Goal: Information Seeking & Learning: Learn about a topic

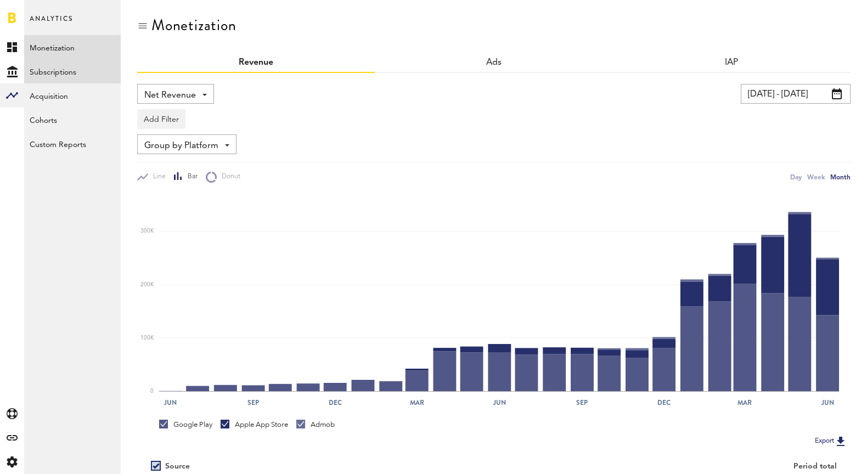
click at [95, 69] on link "Subscriptions" at bounding box center [72, 71] width 97 height 24
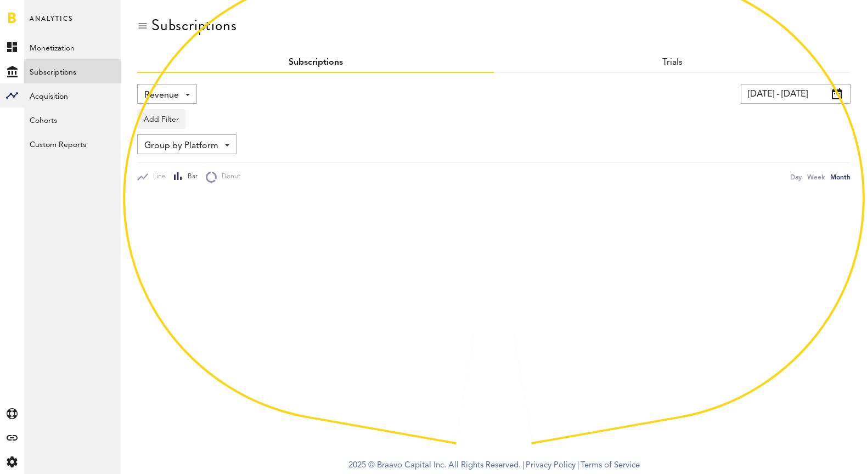
click at [185, 97] on div "Revenue Revenue MRR Actives Trial Status Billing Retries New Subscriptions Rene…" at bounding box center [167, 94] width 60 height 20
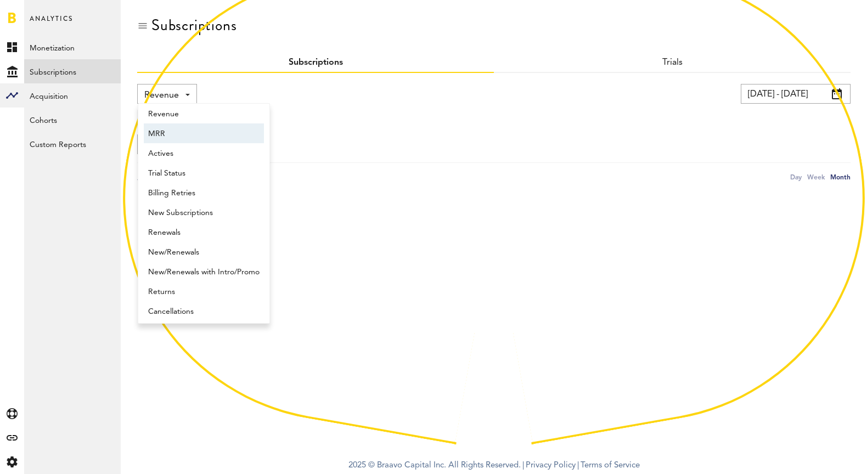
click at [192, 136] on span "MRR" at bounding box center [203, 134] width 111 height 19
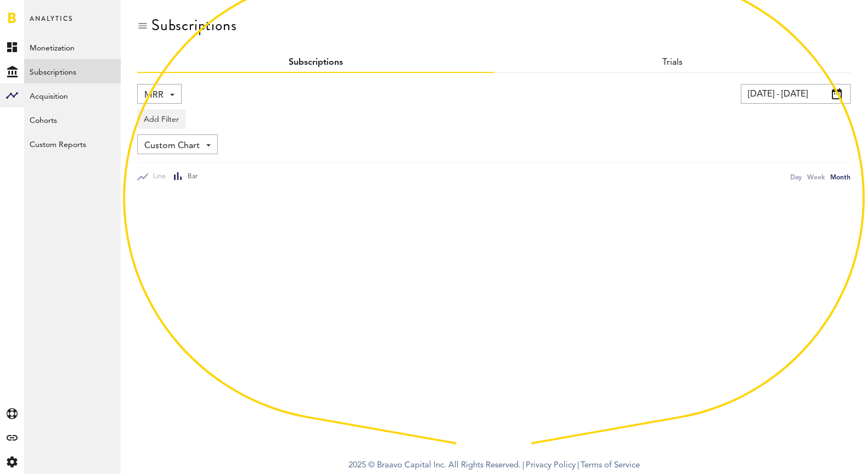
click at [762, 97] on input "[DATE] - [DATE]" at bounding box center [796, 94] width 110 height 20
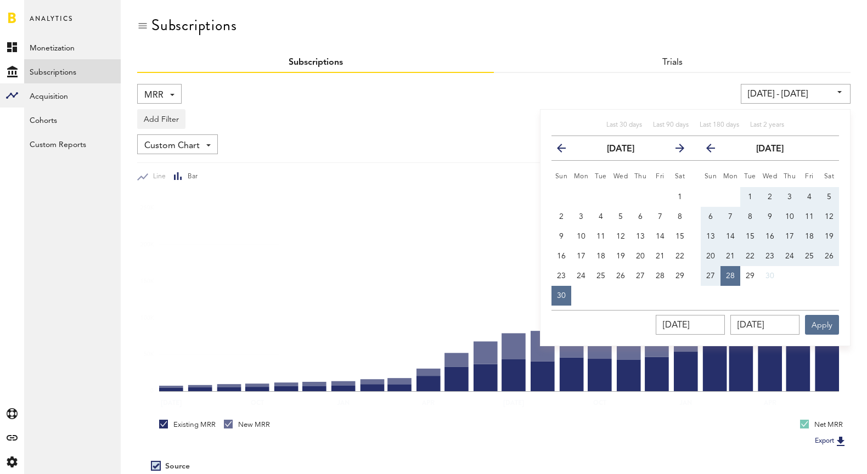
click at [745, 127] on div "Last 30 days Last 90 days Last 180 days Last 2 years" at bounding box center [696, 128] width 288 height 15
click at [765, 127] on span "Last 2 years" at bounding box center [767, 125] width 34 height 7
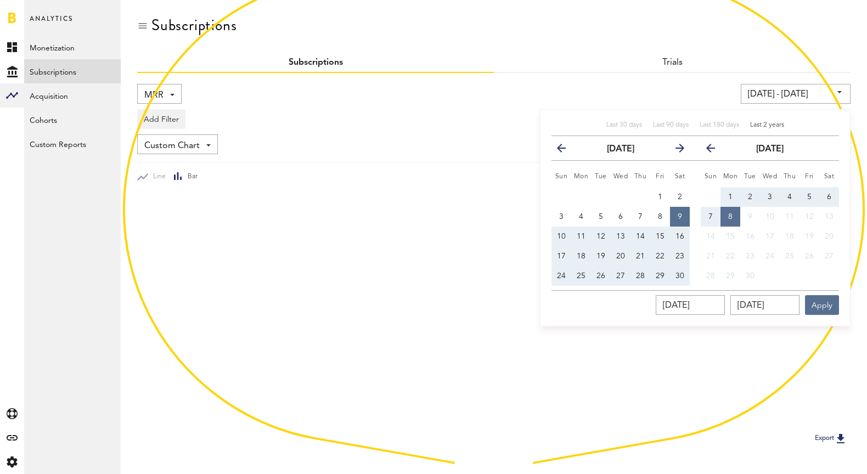
type input "[DATE] - [DATE]"
type input "[DATE]"
click at [820, 328] on div at bounding box center [494, 307] width 714 height 249
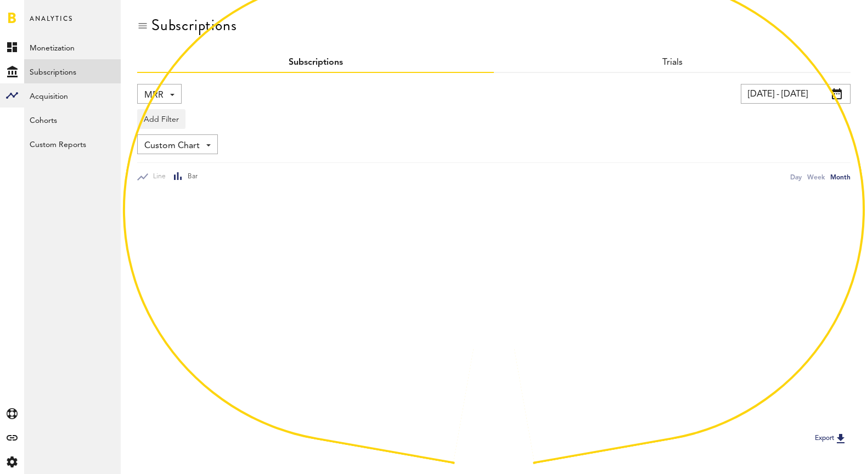
click at [821, 300] on div at bounding box center [494, 307] width 714 height 249
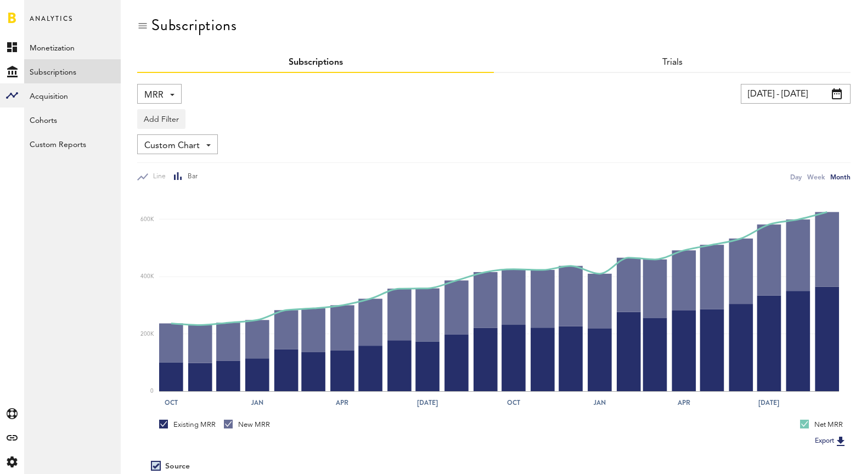
click at [152, 91] on span "MRR" at bounding box center [153, 95] width 19 height 19
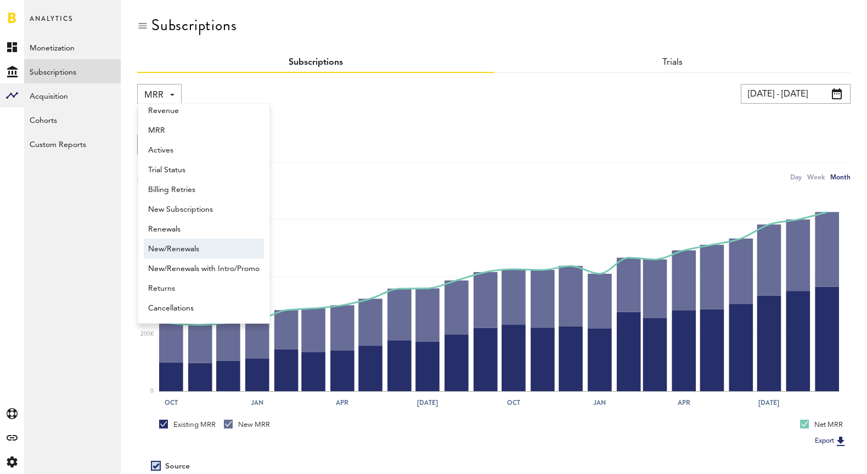
click at [204, 250] on span "New/Renewals" at bounding box center [203, 249] width 111 height 19
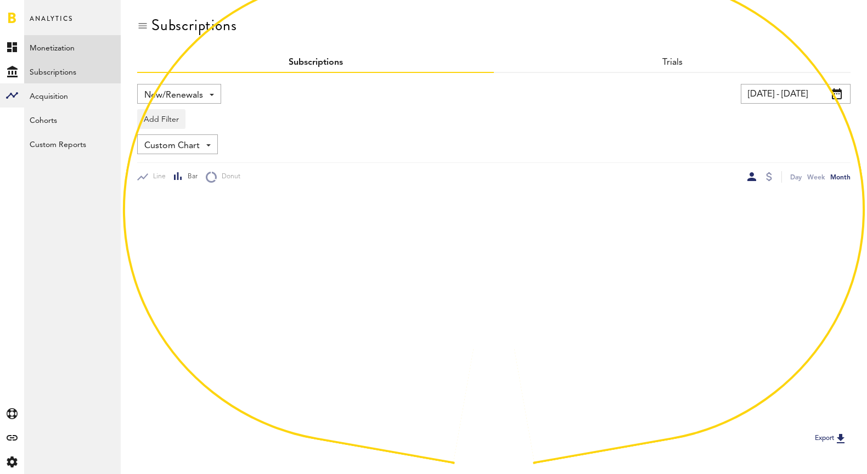
click at [81, 41] on link "Monetization" at bounding box center [72, 47] width 97 height 24
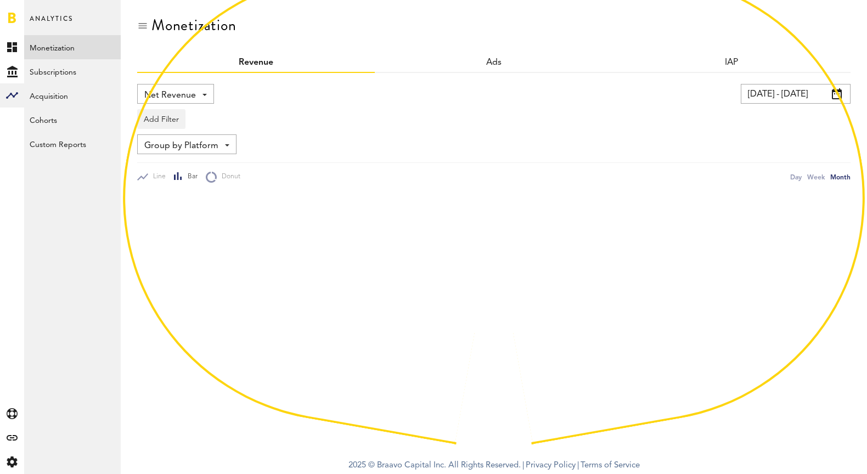
click at [179, 94] on span "Net Revenue" at bounding box center [170, 95] width 52 height 19
click at [184, 158] on span "Profit" at bounding box center [175, 159] width 55 height 19
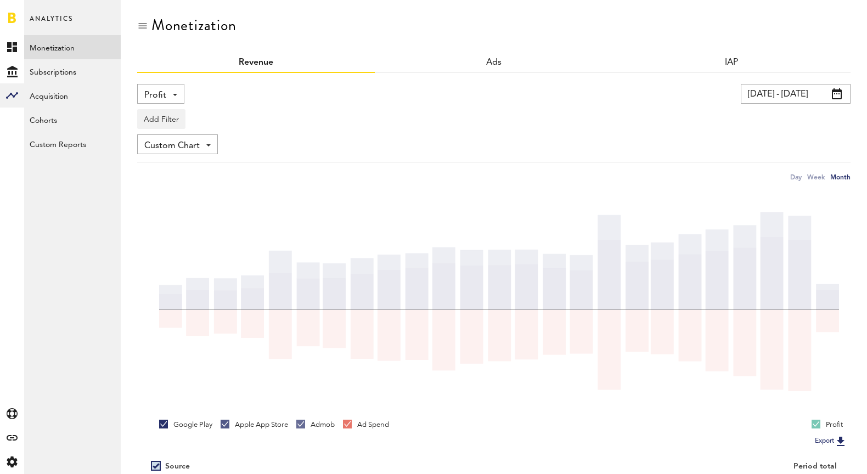
click at [789, 87] on input "[DATE] - [DATE]" at bounding box center [796, 94] width 110 height 20
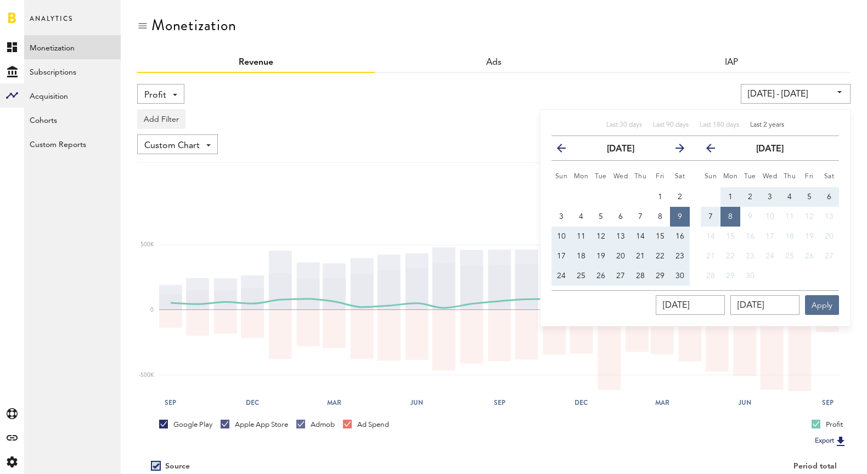
click at [710, 82] on div "Profit Net Revenue Gross Revenue Profit [DATE] - [DATE] Last 30 days Last 90 da…" at bounding box center [494, 326] width 714 height 506
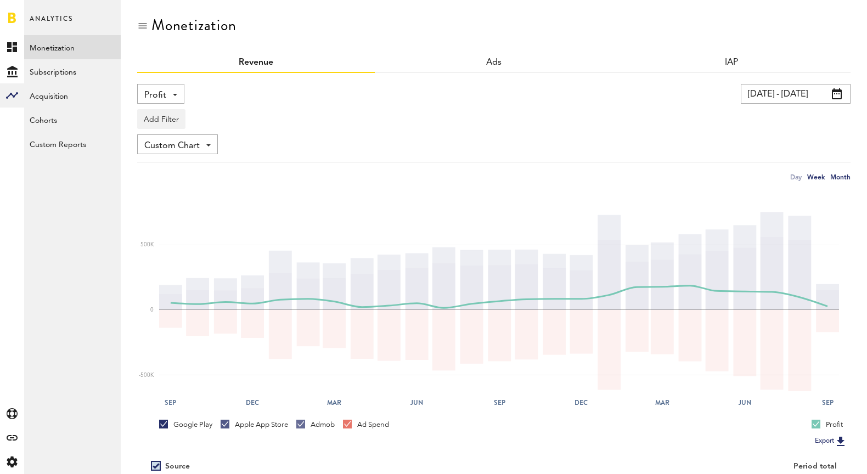
click at [815, 179] on div "Week" at bounding box center [816, 177] width 18 height 12
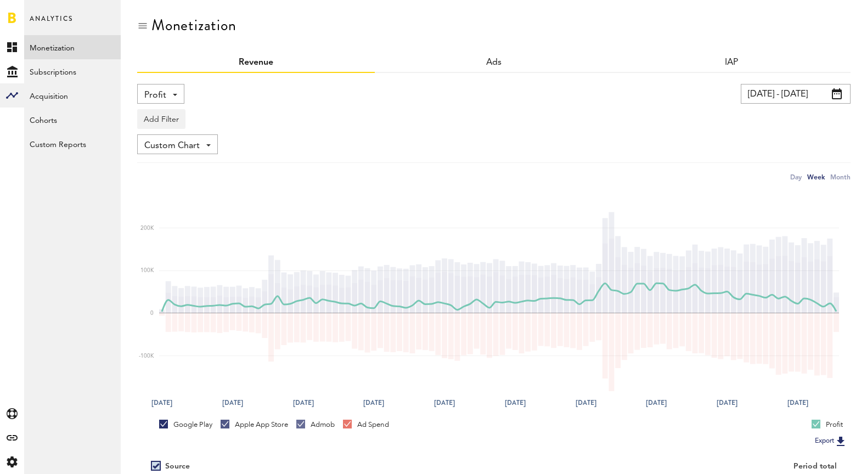
click at [808, 92] on input "[DATE] - [DATE]" at bounding box center [796, 94] width 110 height 20
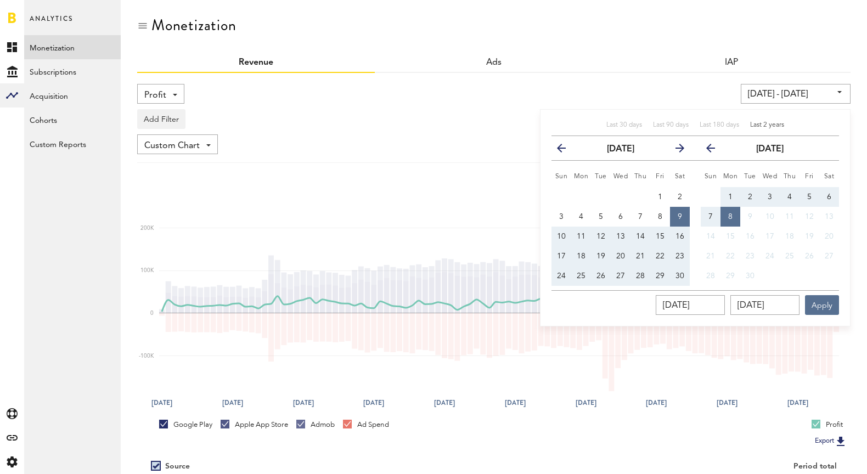
click at [777, 91] on input "[DATE] - [DATE]" at bounding box center [796, 94] width 110 height 20
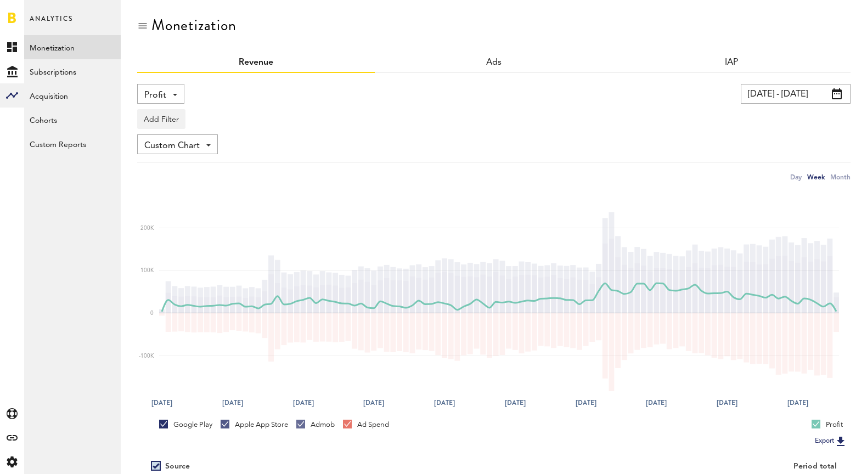
click at [685, 95] on div "[DATE] - [DATE] Last 30 days Last 90 days Last 180 days Last 2 years previous […" at bounding box center [657, 94] width 388 height 20
click at [10, 103] on div at bounding box center [12, 95] width 24 height 24
click at [12, 442] on div "Created with Sketch." at bounding box center [12, 438] width 24 height 24
click at [60, 43] on link "All" at bounding box center [72, 47] width 97 height 24
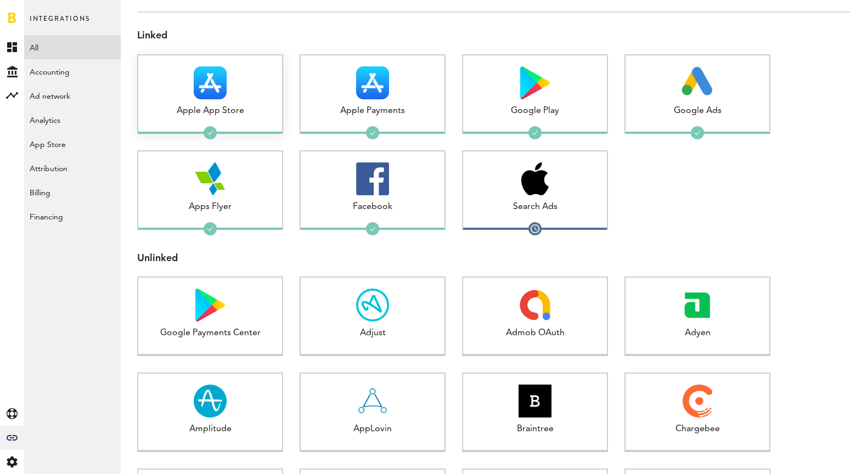
scroll to position [97, 0]
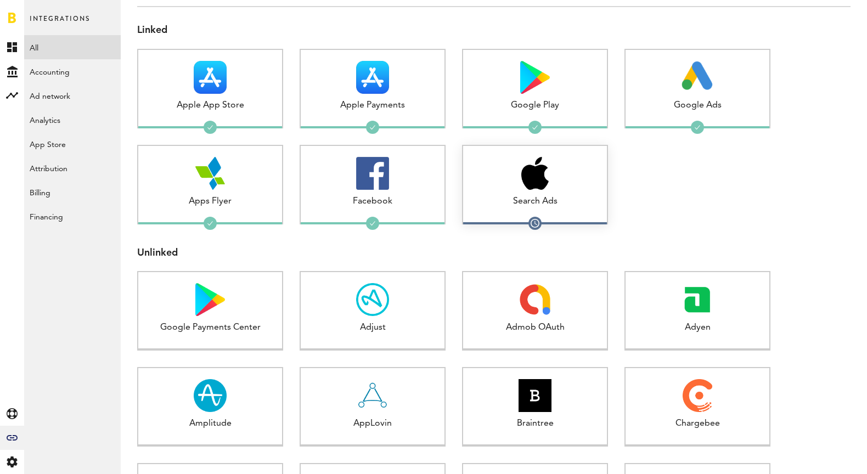
click at [520, 198] on div "Search Ads" at bounding box center [535, 201] width 144 height 13
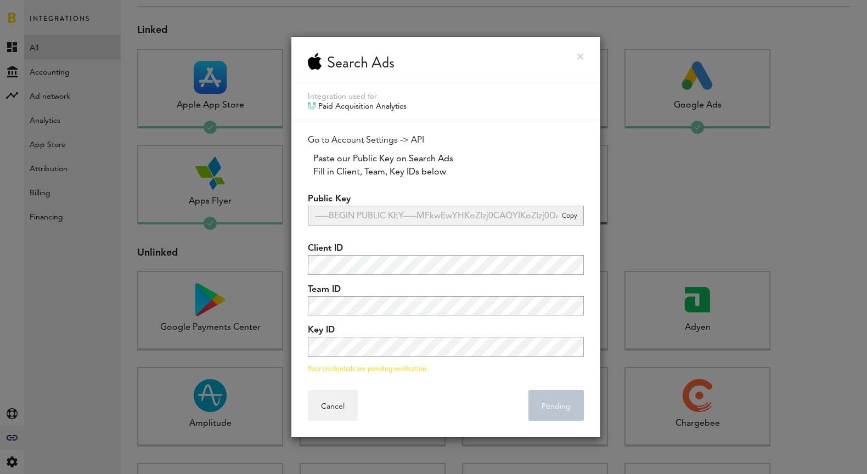
click at [579, 58] on link at bounding box center [580, 56] width 7 height 7
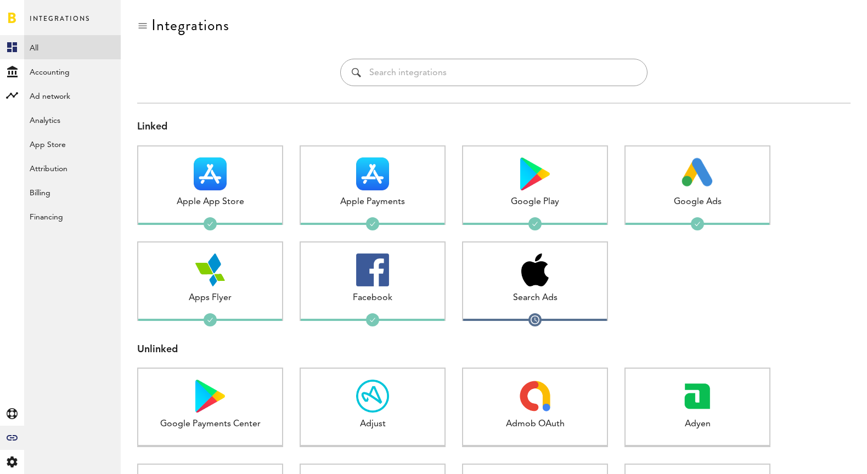
click at [17, 49] on link "Created with Sketch." at bounding box center [12, 47] width 24 height 24
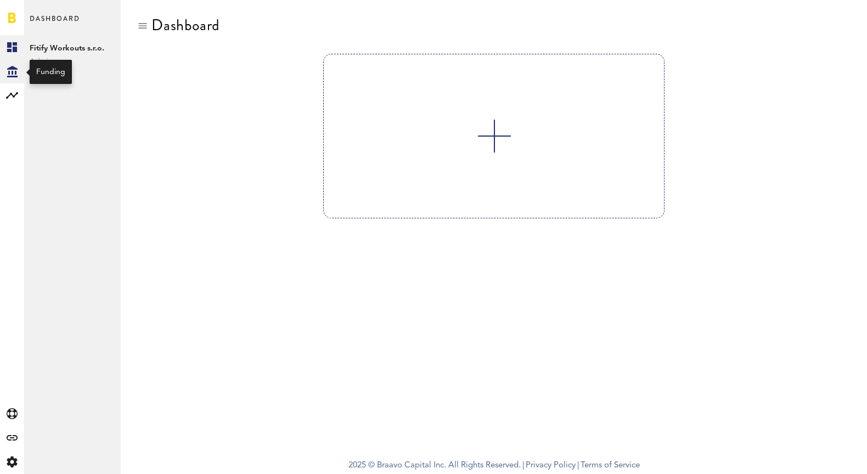
click at [9, 75] on icon "Created with Sketch." at bounding box center [12, 72] width 10 height 12
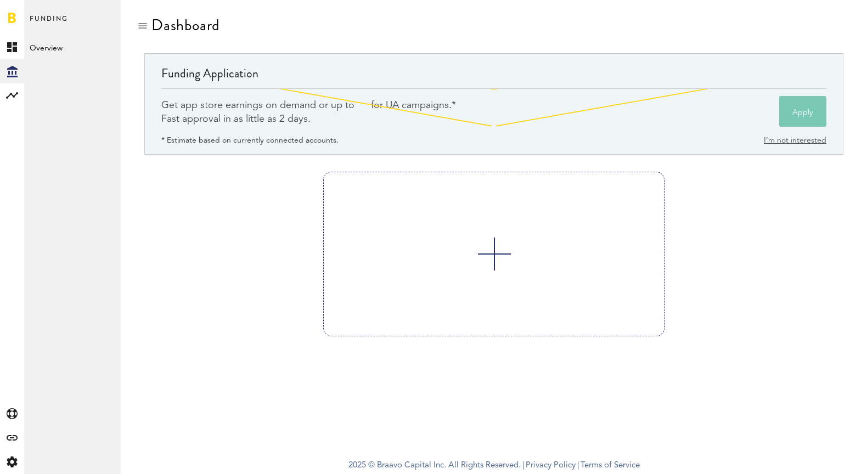
click at [11, 109] on div "Created with Sketch. Created with Sketch. Funding Analytics Created with Sketch…" at bounding box center [12, 254] width 24 height 439
click at [11, 91] on rect at bounding box center [11, 95] width 13 height 13
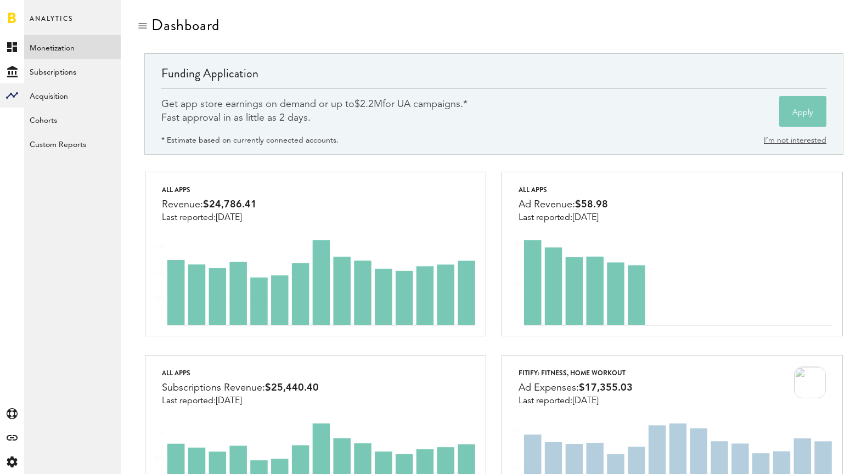
click at [95, 42] on link "Monetization" at bounding box center [72, 47] width 97 height 24
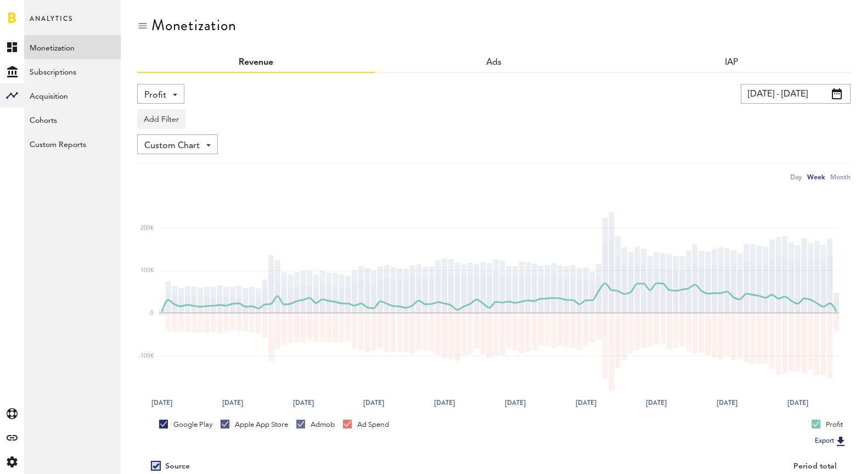
click at [178, 92] on div "Profit Net Revenue Gross Revenue Profit" at bounding box center [160, 94] width 47 height 20
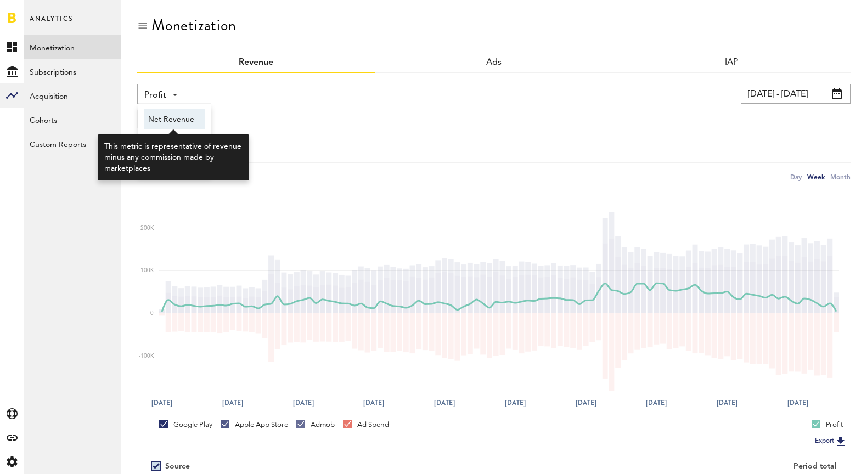
click at [170, 123] on span "Net Revenue" at bounding box center [174, 119] width 53 height 19
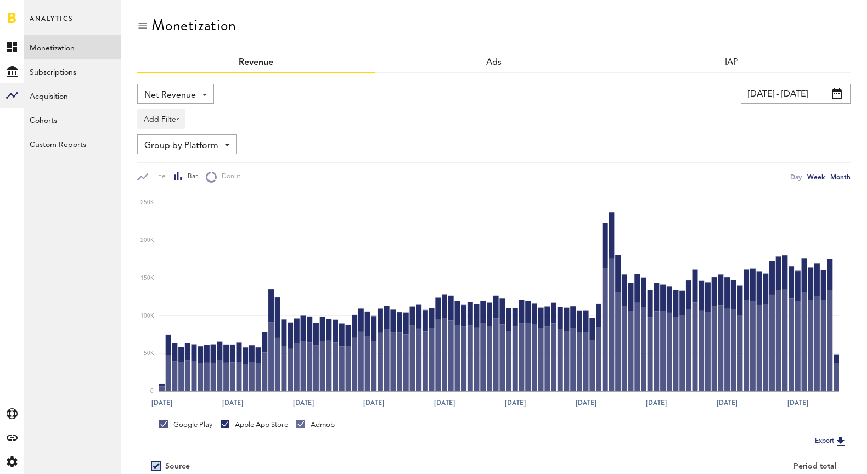
click at [839, 177] on div "Month" at bounding box center [841, 177] width 20 height 12
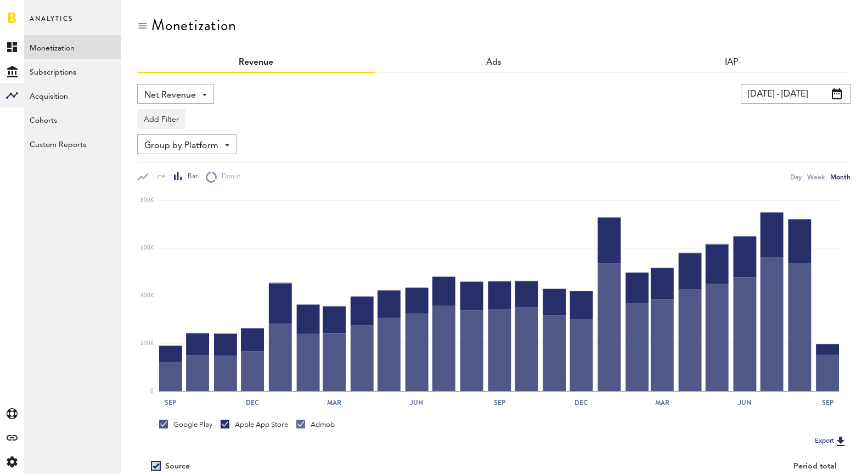
click at [206, 102] on div "Net Revenue Net Revenue Gross Revenue Profit" at bounding box center [175, 94] width 77 height 20
click at [171, 136] on span "Gross Revenue" at bounding box center [175, 139] width 55 height 19
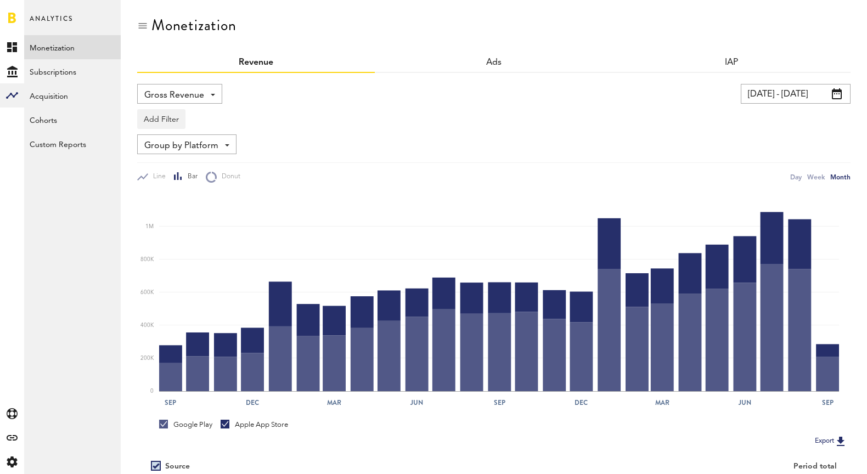
click at [638, 71] on div "IAP" at bounding box center [732, 63] width 238 height 20
